Goal: Navigation & Orientation: Find specific page/section

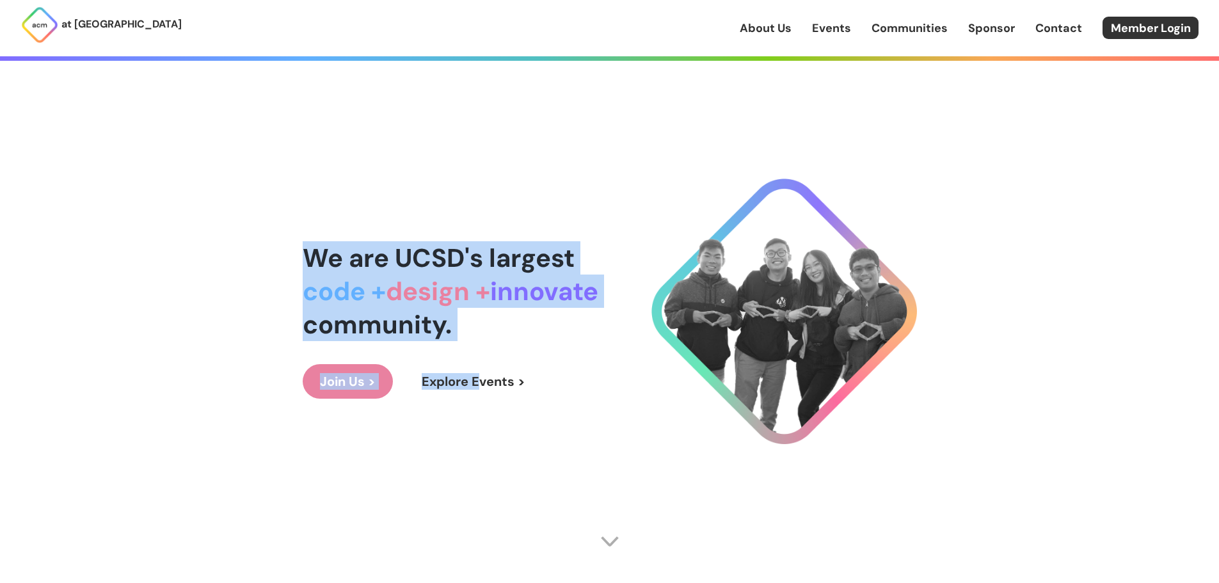
drag, startPoint x: 296, startPoint y: 252, endPoint x: 503, endPoint y: 337, distance: 224.1
click at [504, 337] on div "We are UCSD's largest code + design + innovate community." at bounding box center [451, 291] width 296 height 100
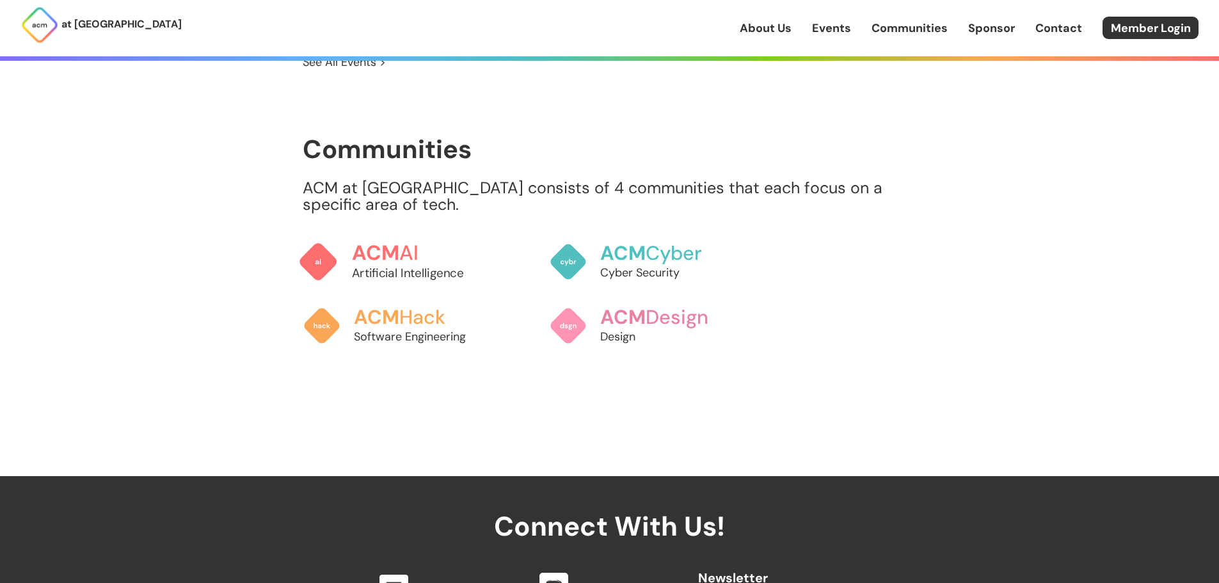
scroll to position [1075, 0]
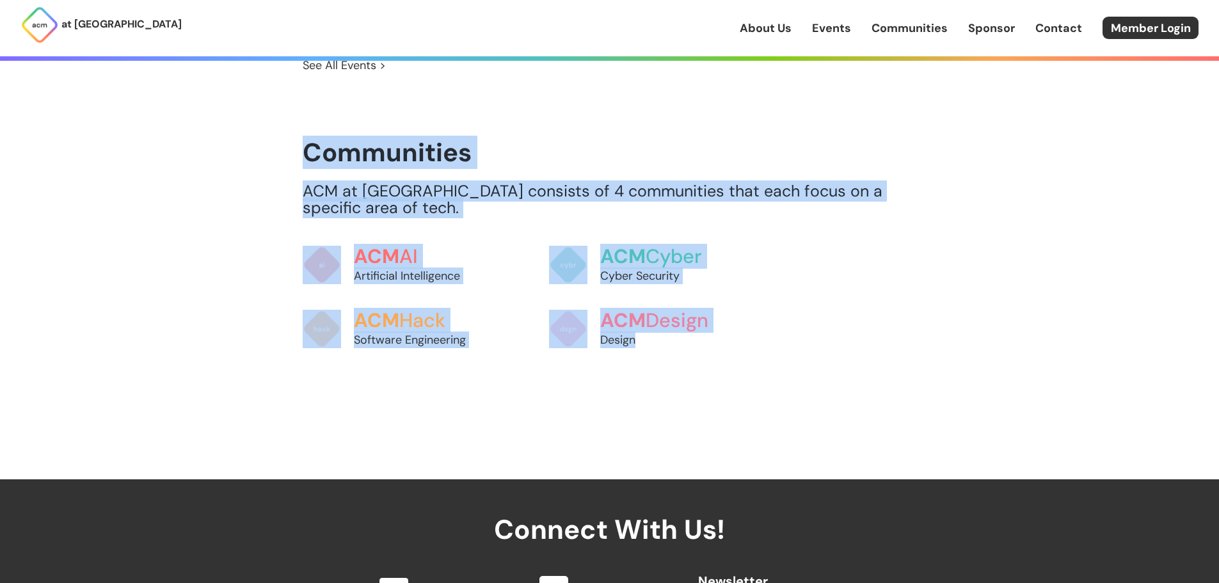
drag, startPoint x: 295, startPoint y: 120, endPoint x: 778, endPoint y: 348, distance: 533.9
drag, startPoint x: 733, startPoint y: 362, endPoint x: 286, endPoint y: 126, distance: 505.0
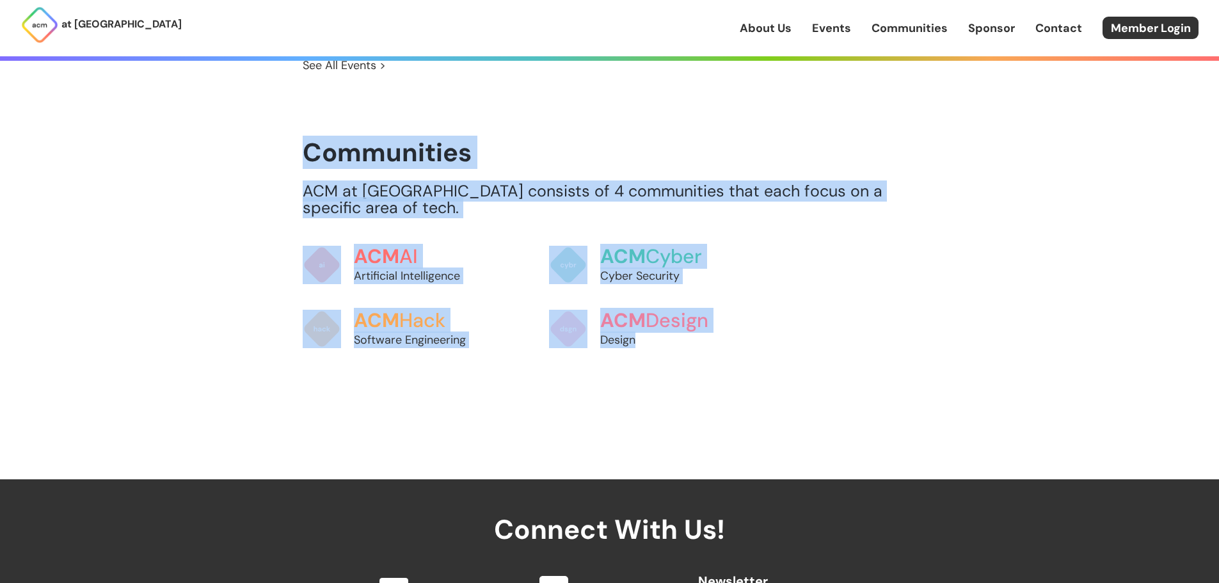
drag, startPoint x: 286, startPoint y: 126, endPoint x: 718, endPoint y: 346, distance: 484.6
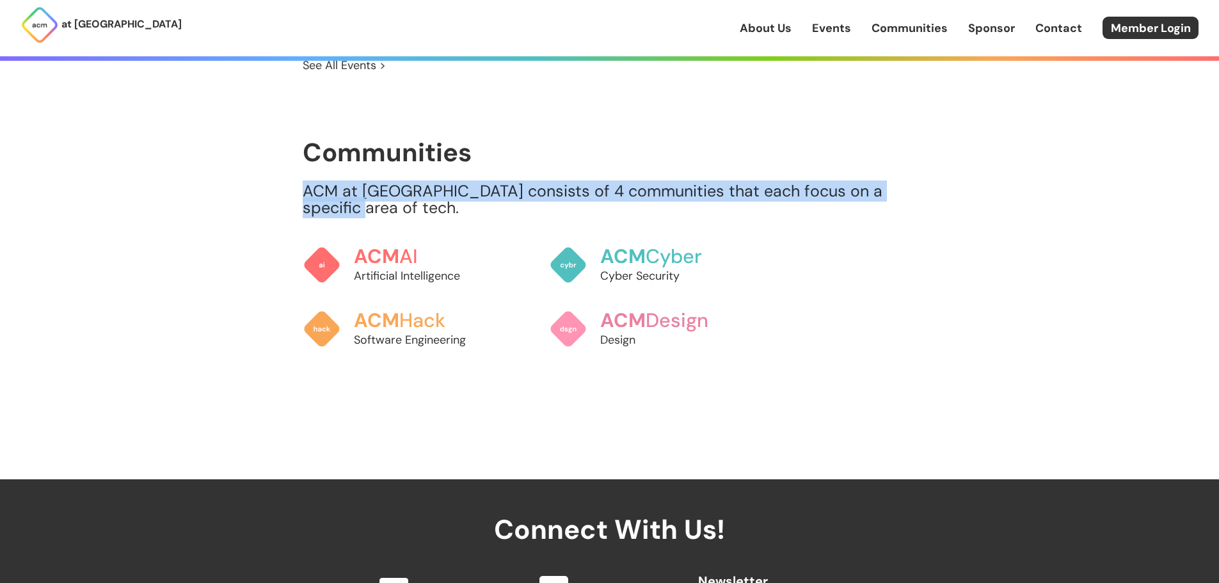
click at [349, 183] on p "ACM at [GEOGRAPHIC_DATA] consists of 4 communities that each focus on a specifi…" at bounding box center [610, 199] width 614 height 33
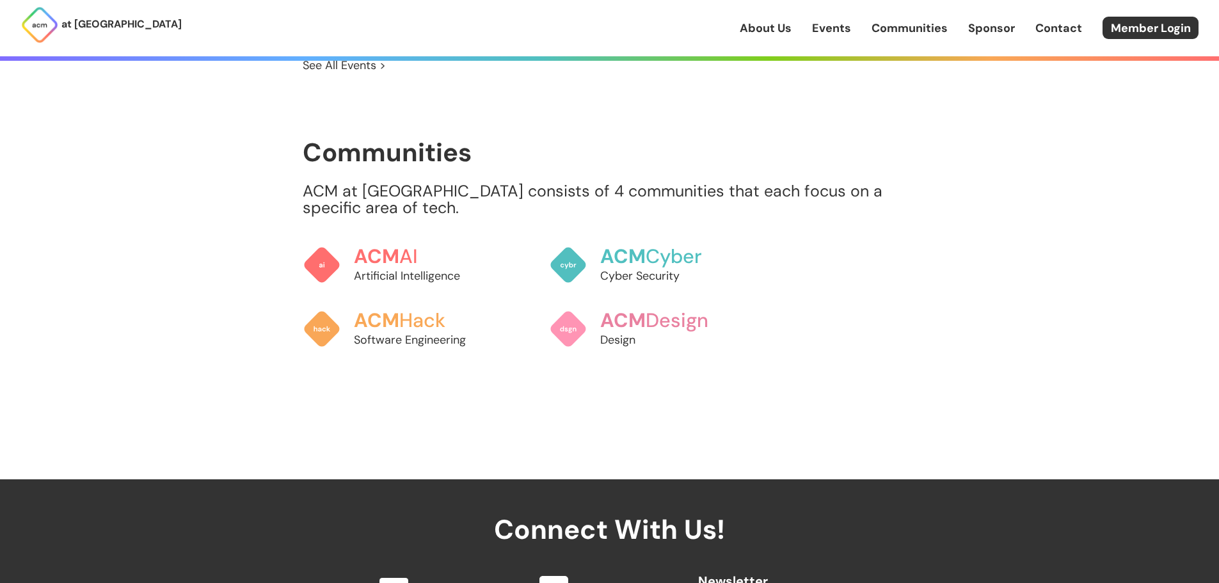
drag, startPoint x: 445, startPoint y: 267, endPoint x: 483, endPoint y: 276, distance: 38.3
drag, startPoint x: 252, startPoint y: 287, endPoint x: 476, endPoint y: 334, distance: 228.8
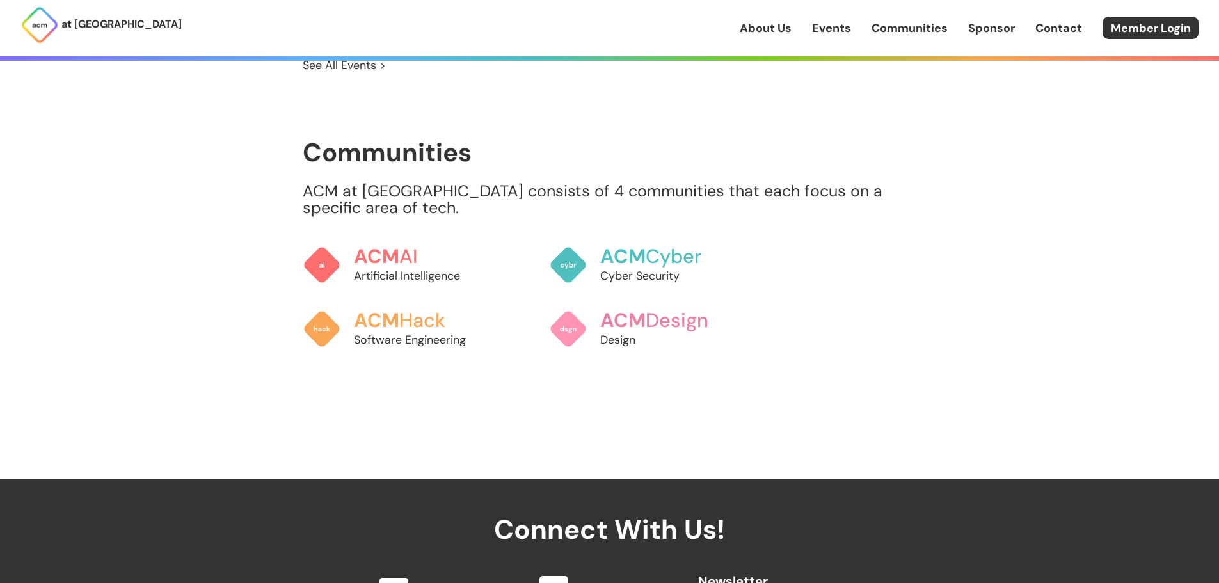
click at [532, 211] on div "Communities ACM at [GEOGRAPHIC_DATA] consists of 4 communities that each focus …" at bounding box center [610, 249] width 614 height 223
drag, startPoint x: 532, startPoint y: 211, endPoint x: 725, endPoint y: 270, distance: 202.2
click at [725, 270] on div "Communities ACM at [GEOGRAPHIC_DATA] consists of 4 communities that each focus …" at bounding box center [610, 249] width 614 height 223
drag, startPoint x: 531, startPoint y: 295, endPoint x: 650, endPoint y: 321, distance: 121.1
click at [680, 333] on div "ACM AI Artificial Intelligence ACM Cyber Cyber Security ACM Hack Software Engin…" at bounding box center [519, 297] width 432 height 128
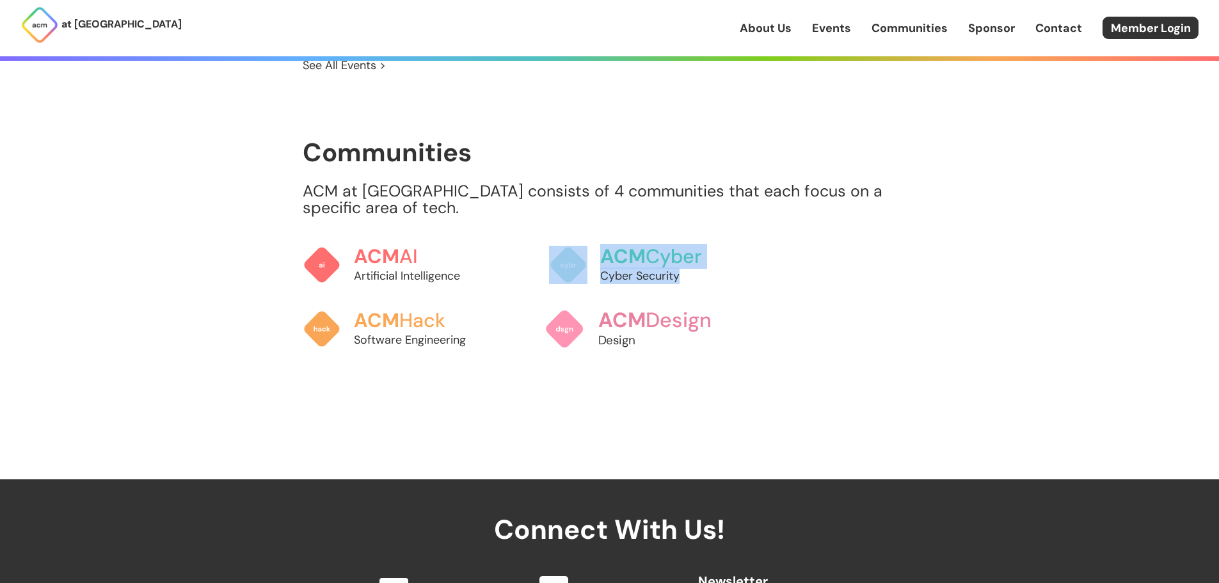
click at [650, 332] on p "Design" at bounding box center [668, 340] width 141 height 17
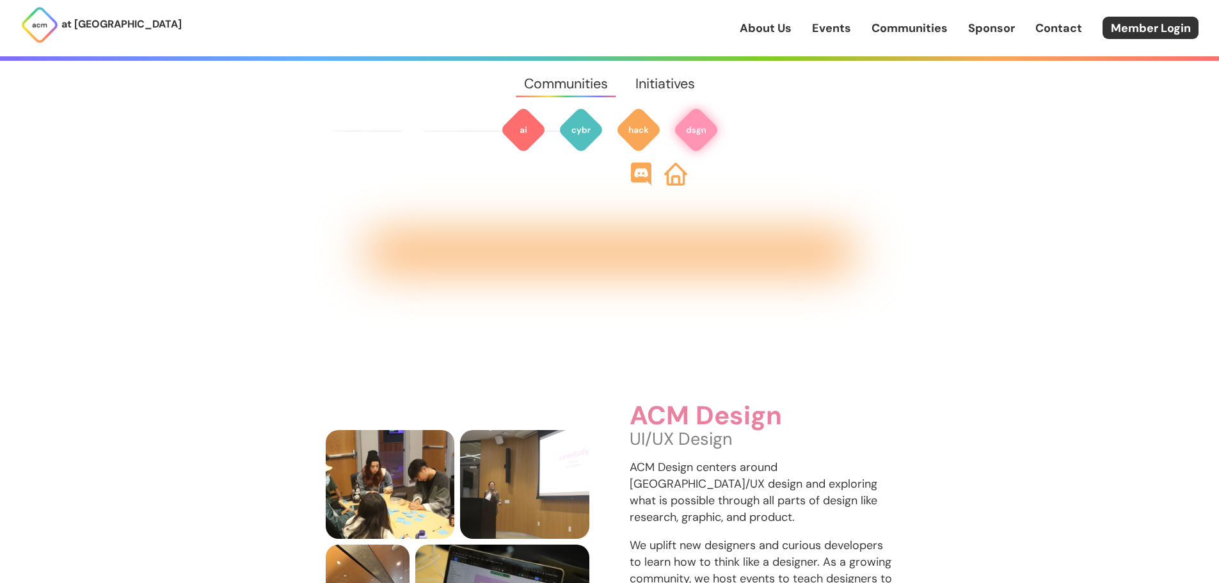
scroll to position [1692, 0]
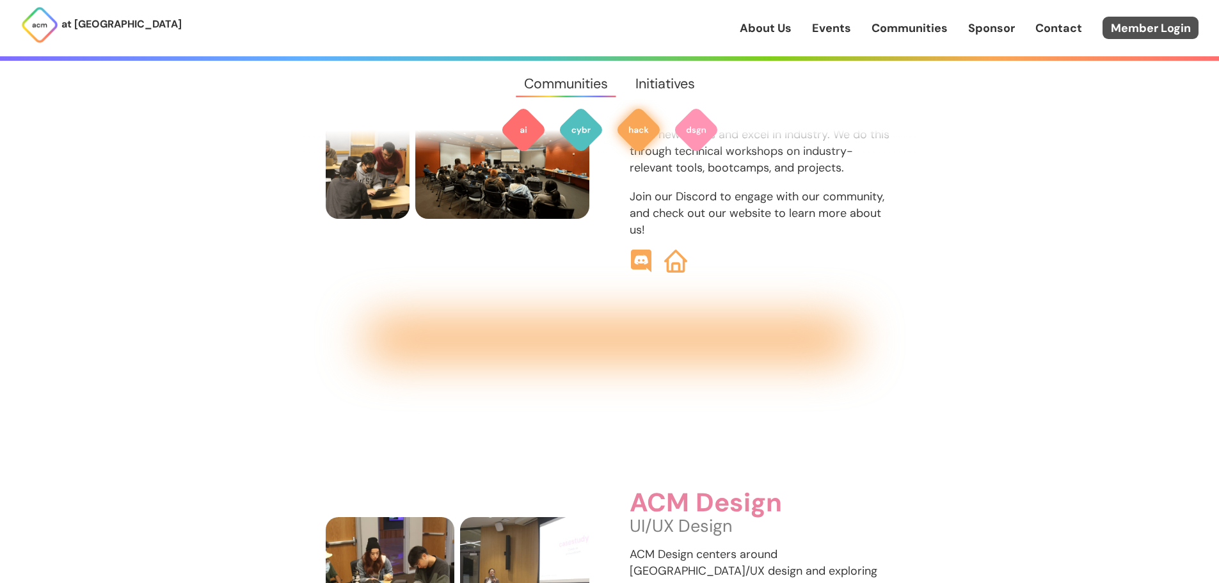
click at [1147, 20] on link "Member Login" at bounding box center [1151, 28] width 96 height 22
